Goal: Use online tool/utility: Utilize a website feature to perform a specific function

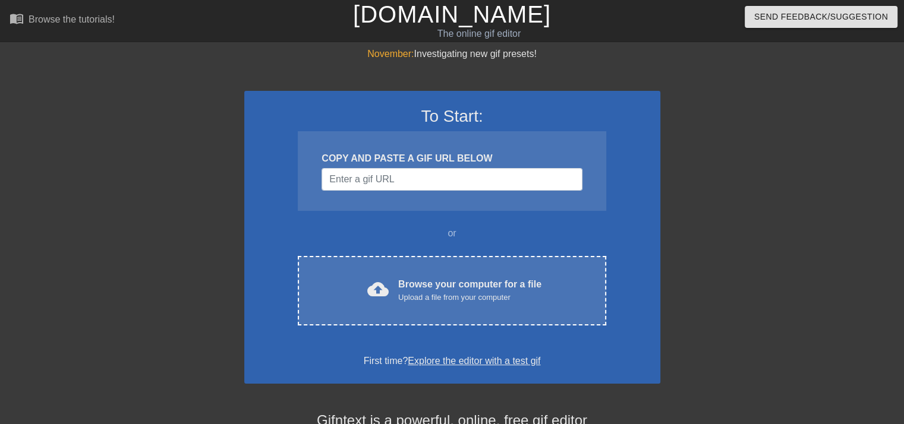
click at [502, 302] on div "cloud_upload Browse your computer for a file Upload a file from your computer" at bounding box center [452, 290] width 258 height 27
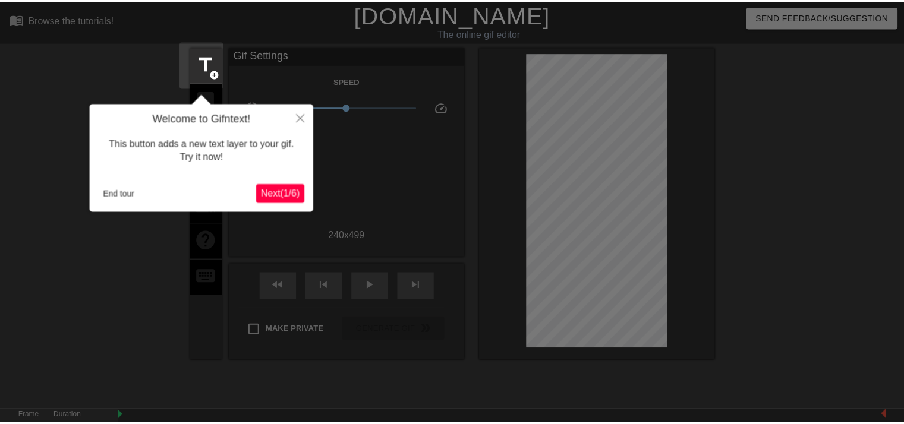
scroll to position [29, 0]
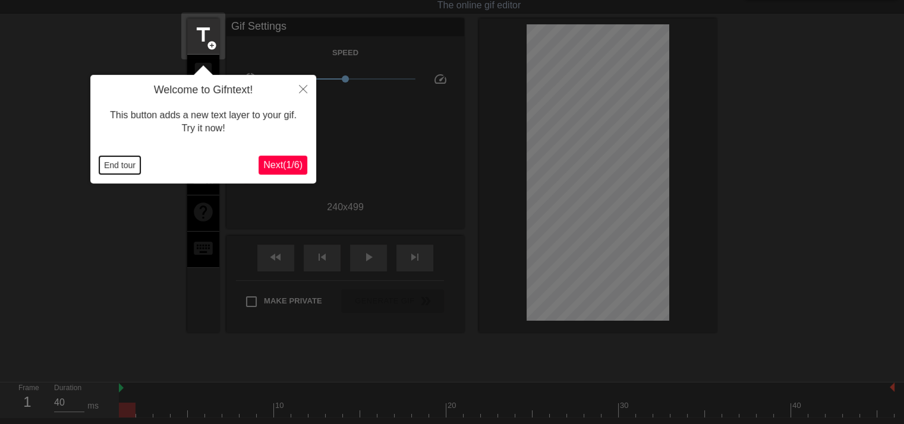
click at [119, 168] on button "End tour" at bounding box center [119, 165] width 41 height 18
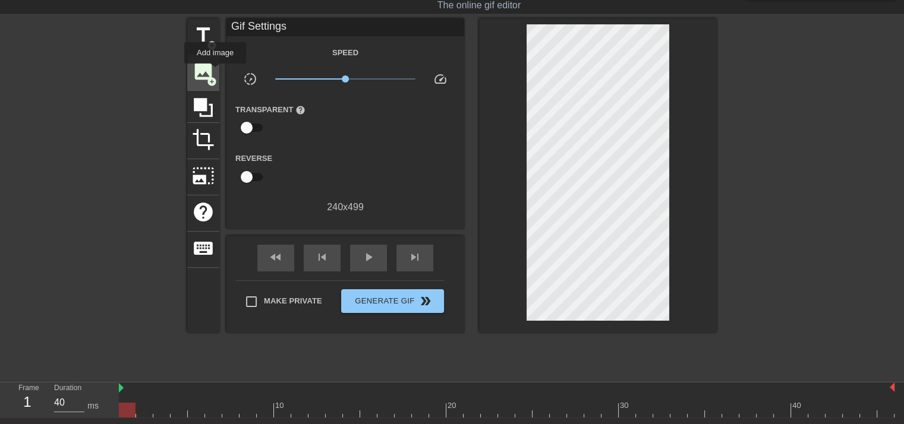
click at [215, 72] on div "image add_circle" at bounding box center [203, 73] width 32 height 36
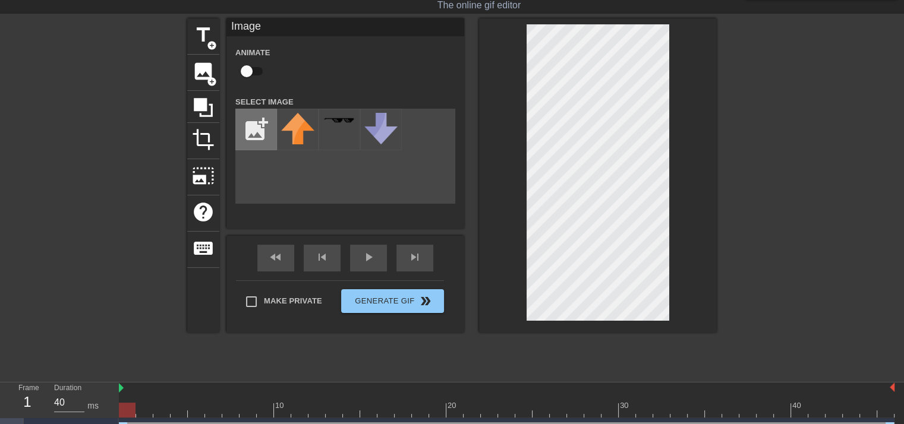
click at [257, 129] on input "file" at bounding box center [256, 129] width 40 height 40
type input "C:\fakepath\Screenshot [DATE] 141001.png"
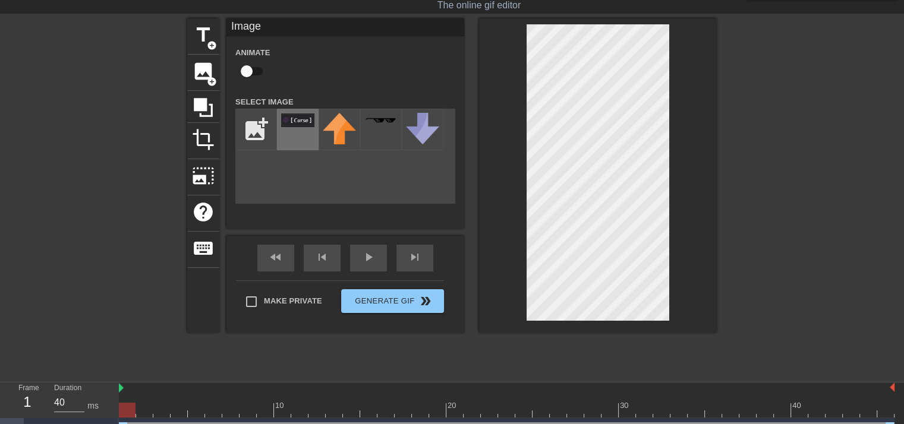
click at [301, 124] on img at bounding box center [297, 120] width 33 height 14
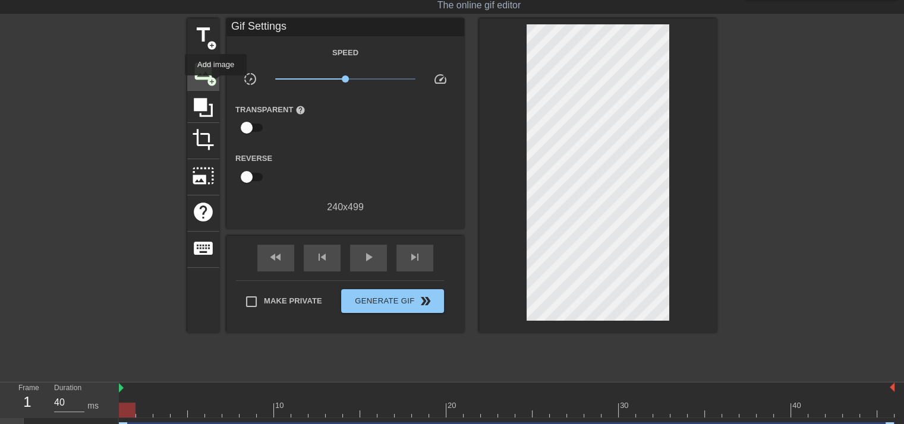
click at [205, 70] on span "image" at bounding box center [203, 71] width 23 height 23
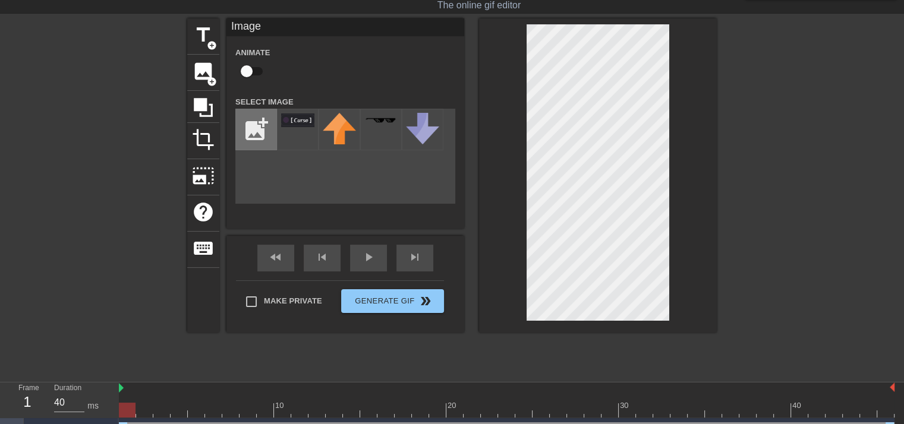
click at [254, 130] on input "file" at bounding box center [256, 129] width 40 height 40
type input "C:\fakepath\Screenshot [DATE] 132456.png"
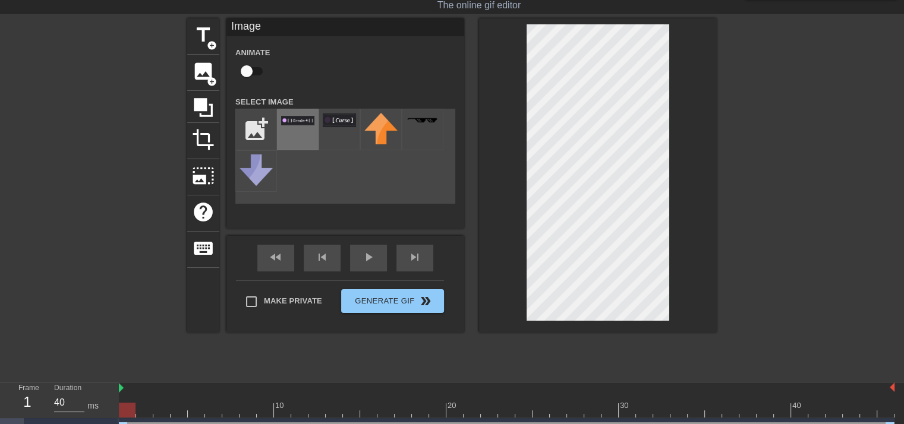
click at [292, 144] on div at bounding box center [298, 130] width 42 height 42
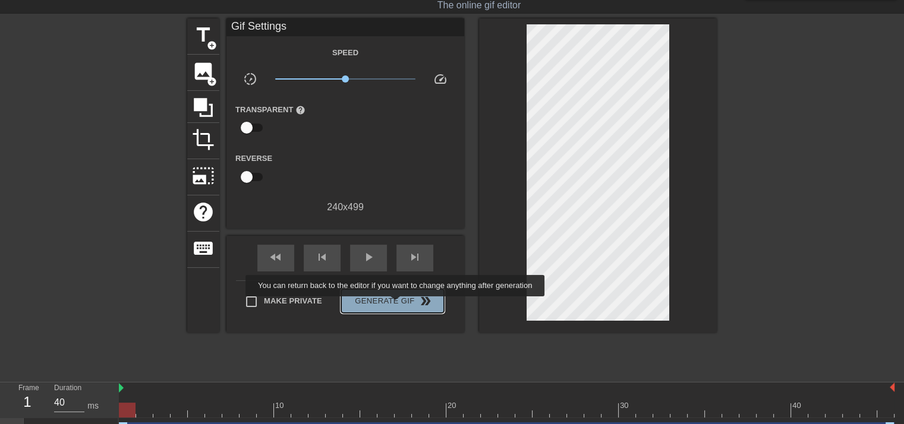
click at [396, 305] on span "Generate Gif double_arrow" at bounding box center [392, 301] width 93 height 14
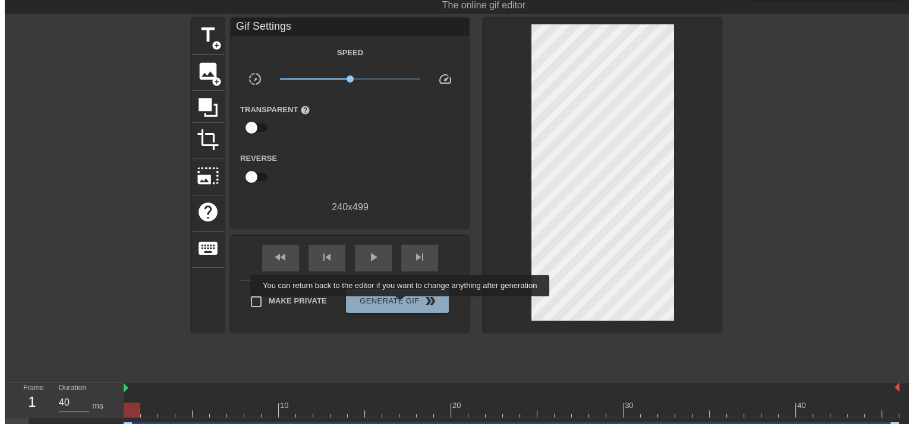
scroll to position [0, 0]
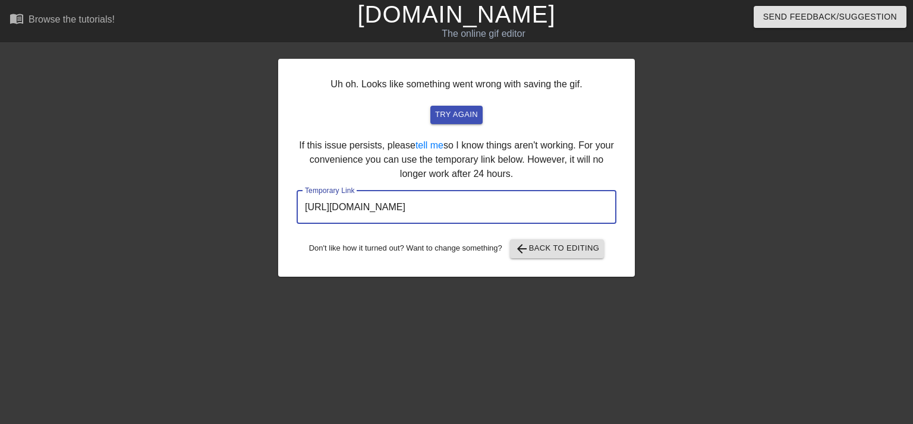
drag, startPoint x: 559, startPoint y: 210, endPoint x: 299, endPoint y: 204, distance: 260.3
click at [299, 204] on input "[URL][DOMAIN_NAME]" at bounding box center [456, 207] width 320 height 33
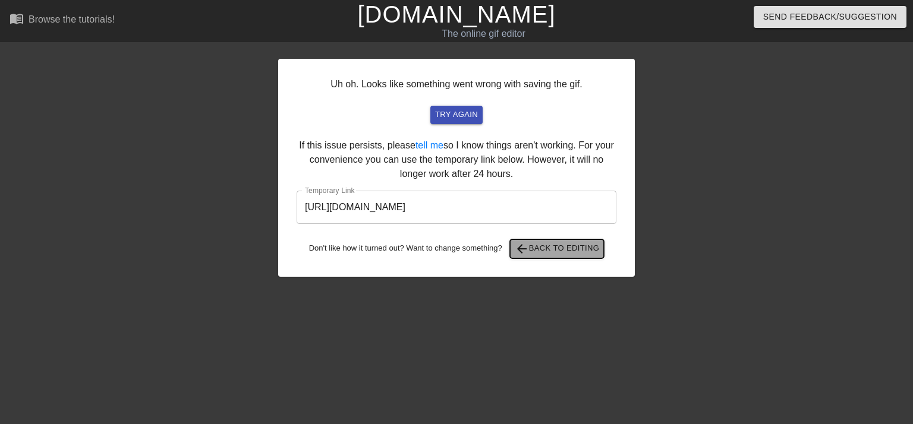
click at [534, 257] on button "arrow_back Back to Editing" at bounding box center [557, 248] width 94 height 19
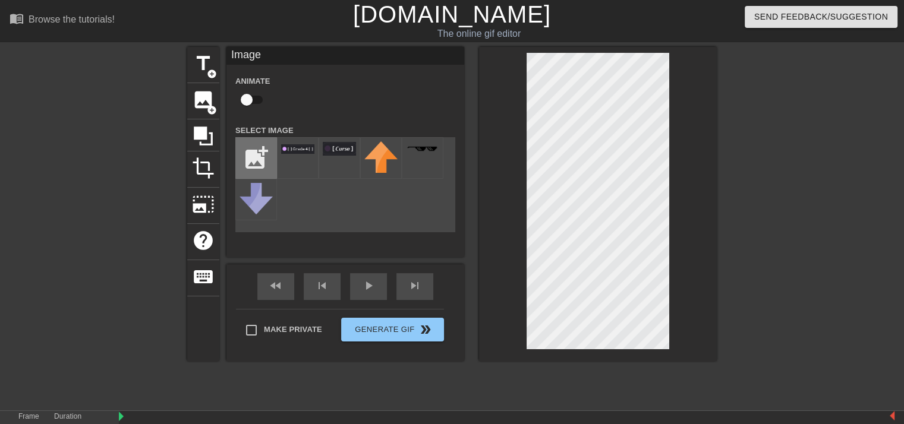
click at [264, 169] on input "file" at bounding box center [256, 158] width 40 height 40
type input "C:\fakepath\Screenshot [DATE] 141141.png"
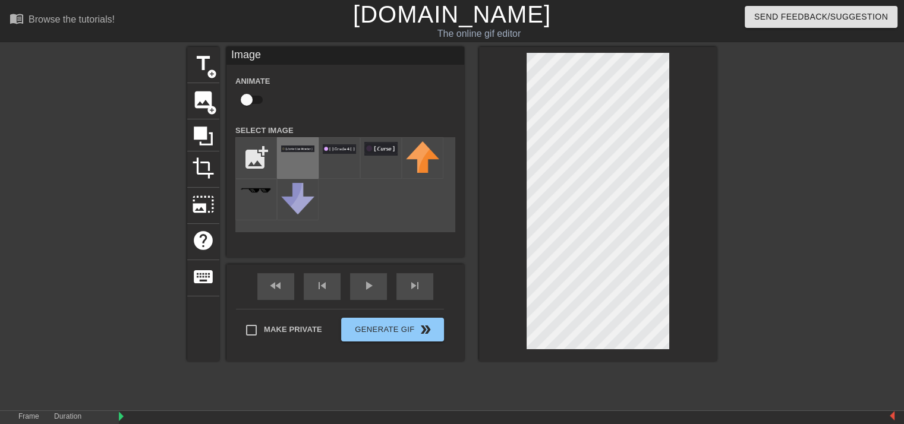
click at [304, 151] on img at bounding box center [297, 149] width 33 height 7
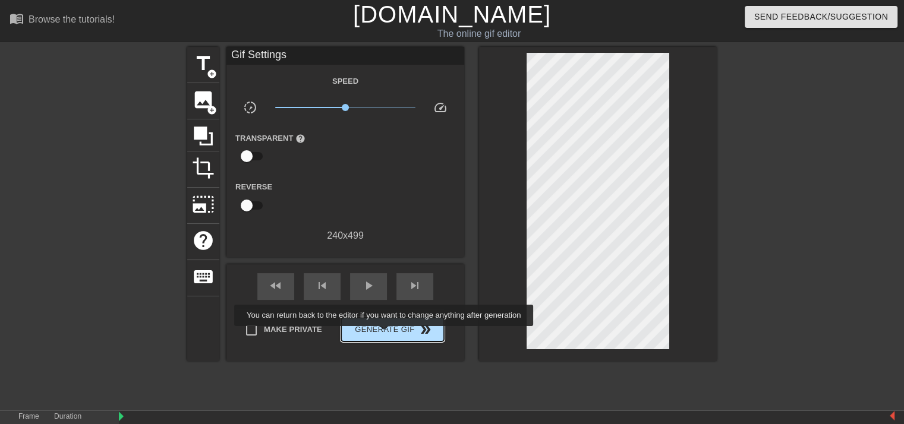
click at [385, 335] on span "Generate Gif double_arrow" at bounding box center [392, 330] width 93 height 14
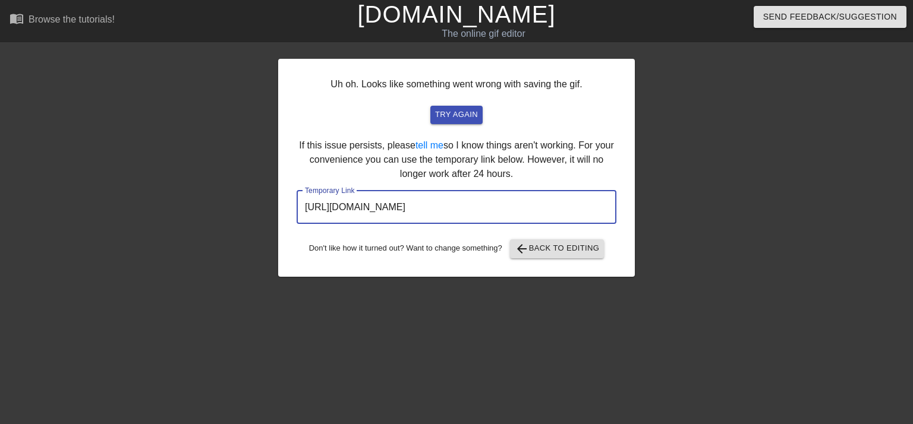
drag, startPoint x: 572, startPoint y: 207, endPoint x: 296, endPoint y: 207, distance: 275.1
click at [296, 207] on input "[URL][DOMAIN_NAME]" at bounding box center [456, 207] width 320 height 33
click at [551, 255] on span "arrow_back Back to Editing" at bounding box center [557, 249] width 85 height 14
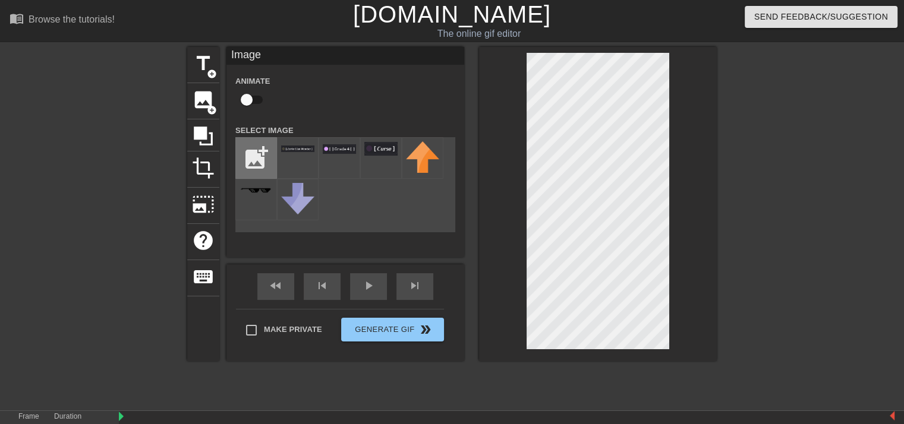
drag, startPoint x: 272, startPoint y: 162, endPoint x: 263, endPoint y: 163, distance: 9.5
click at [263, 163] on input "file" at bounding box center [256, 158] width 40 height 40
type input "C:\fakepath\Screenshot [DATE] 141427.png"
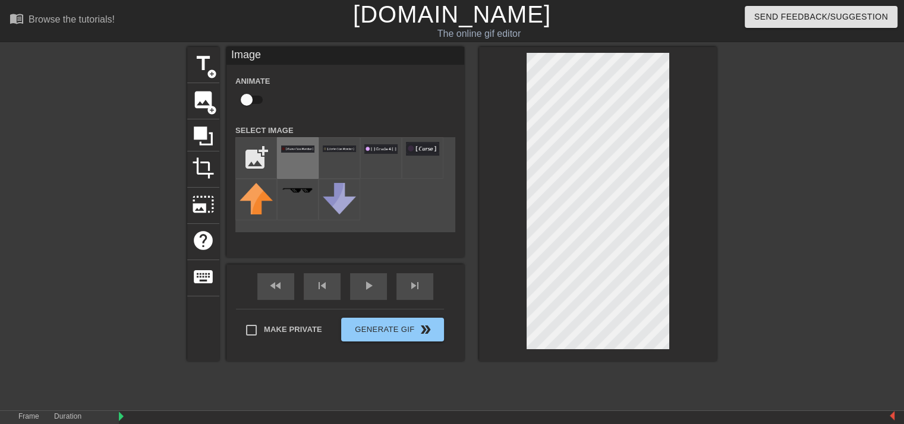
click at [293, 159] on div at bounding box center [298, 158] width 42 height 42
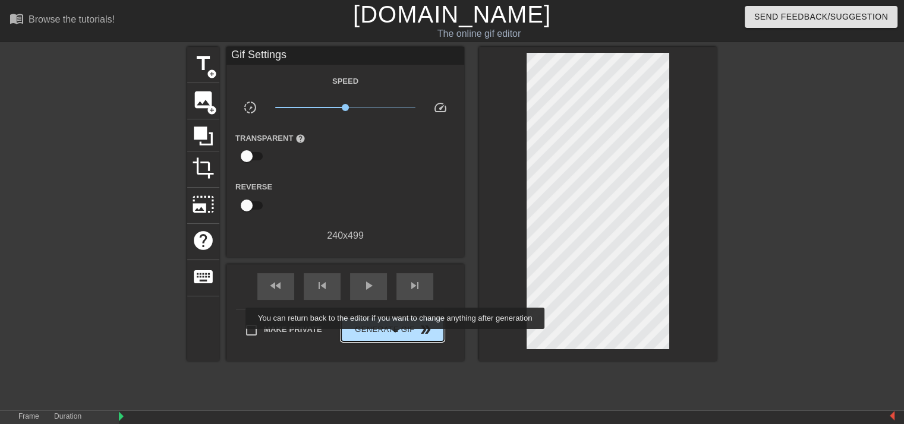
click at [396, 336] on button "Generate Gif double_arrow" at bounding box center [392, 330] width 103 height 24
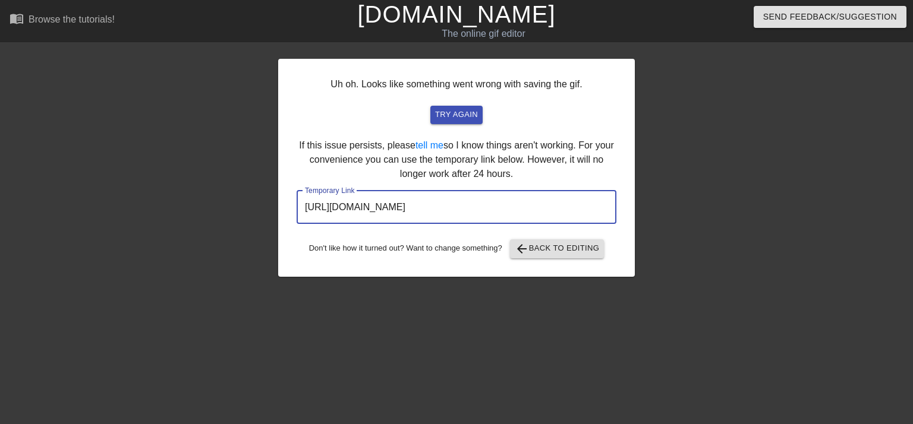
drag, startPoint x: 561, startPoint y: 212, endPoint x: 303, endPoint y: 225, distance: 258.2
click at [303, 225] on div "Uh oh. Looks like something went wrong with saving the gif. try again If this i…" at bounding box center [456, 168] width 357 height 218
